Goal: Task Accomplishment & Management: Use online tool/utility

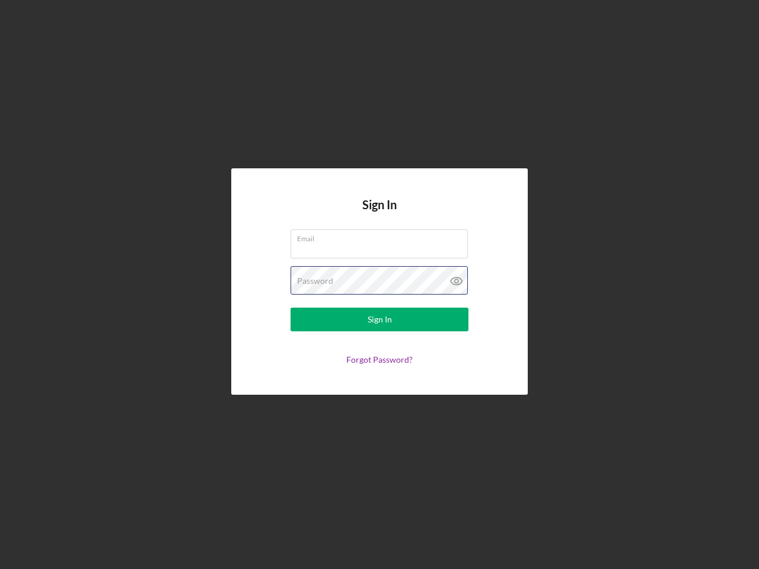
click at [380, 285] on div "Password" at bounding box center [380, 281] width 178 height 30
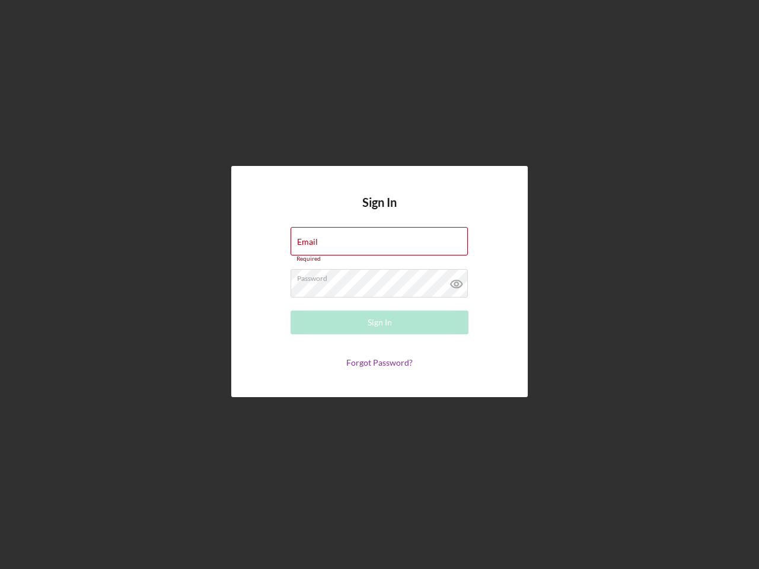
click at [457, 281] on icon at bounding box center [457, 284] width 30 height 30
